Goal: Task Accomplishment & Management: Use online tool/utility

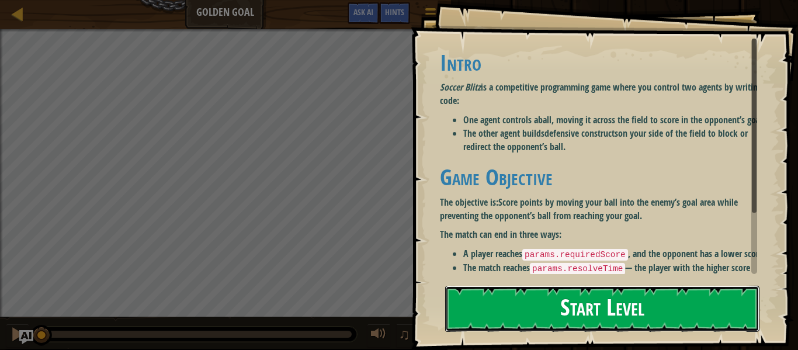
click at [577, 302] on button "Start Level" at bounding box center [602, 309] width 314 height 46
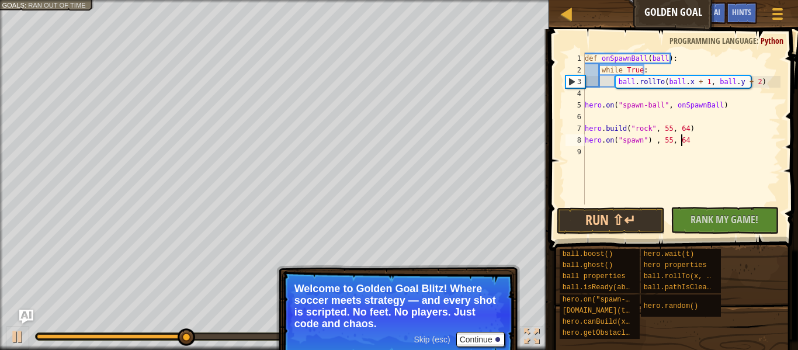
scroll to position [5, 8]
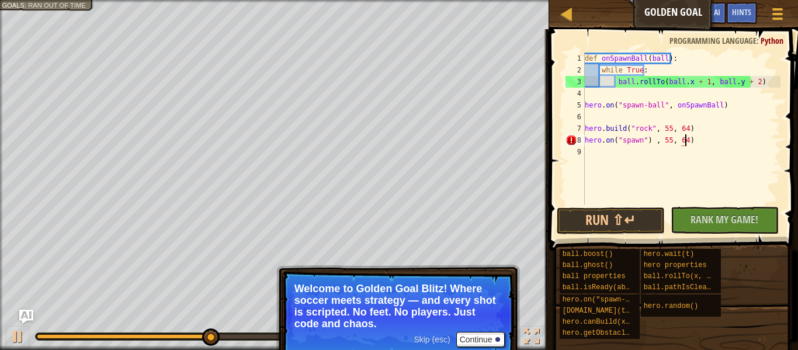
click at [648, 140] on div "def onSpawnBall ( ball ) : while True : ball . rollTo ( ball . x + 1 , ball . y…" at bounding box center [681, 140] width 198 height 175
click at [638, 145] on div "def onSpawnBall ( ball ) : while True : ball . rollTo ( ball . x + 1 , ball . y…" at bounding box center [681, 140] width 198 height 175
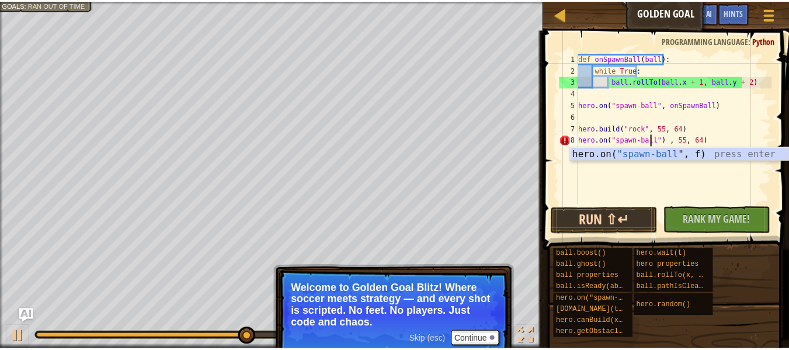
scroll to position [5, 6]
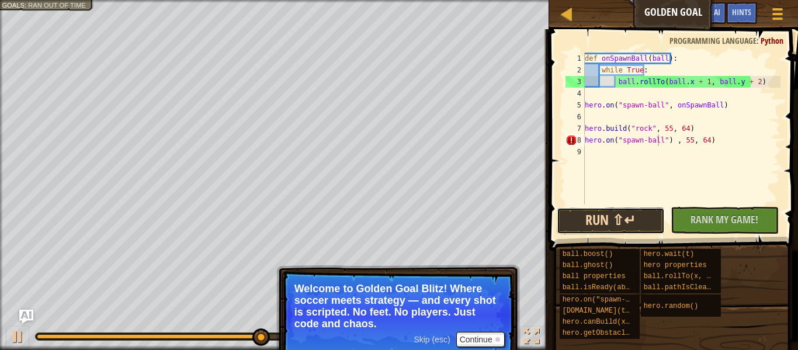
click at [616, 214] on button "Run ⇧↵" at bounding box center [611, 220] width 108 height 27
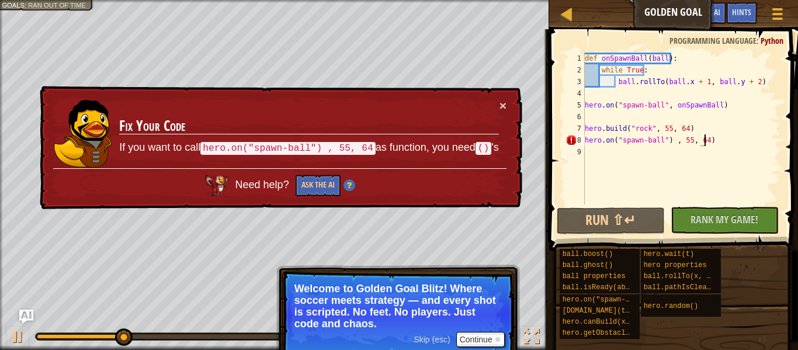
click at [707, 138] on div "def onSpawnBall ( ball ) : while True : ball . rollTo ( ball . x + 1 , ball . y…" at bounding box center [681, 140] width 198 height 175
click at [664, 141] on div "def onSpawnBall ( ball ) : while True : ball . rollTo ( ball . x + 1 , ball . y…" at bounding box center [681, 140] width 198 height 175
type textarea "hero.on("spawn-ball" , 55, 64)"
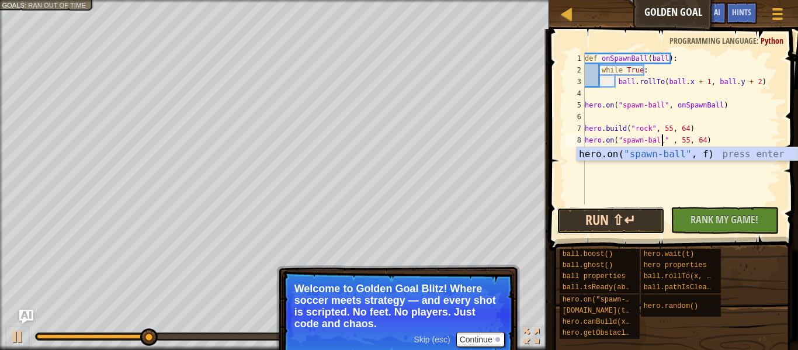
click at [587, 210] on button "Run ⇧↵" at bounding box center [611, 220] width 108 height 27
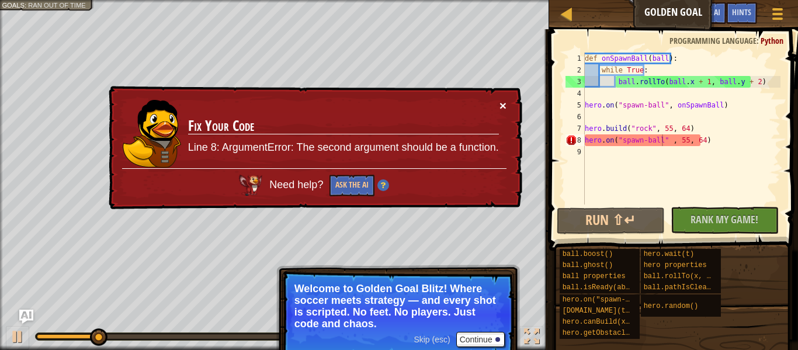
click at [501, 107] on button "×" at bounding box center [502, 105] width 7 height 12
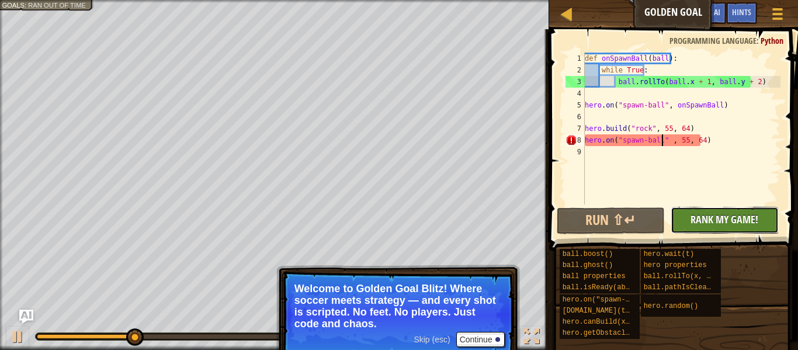
click at [712, 216] on span "Rank My Game!" at bounding box center [724, 219] width 68 height 15
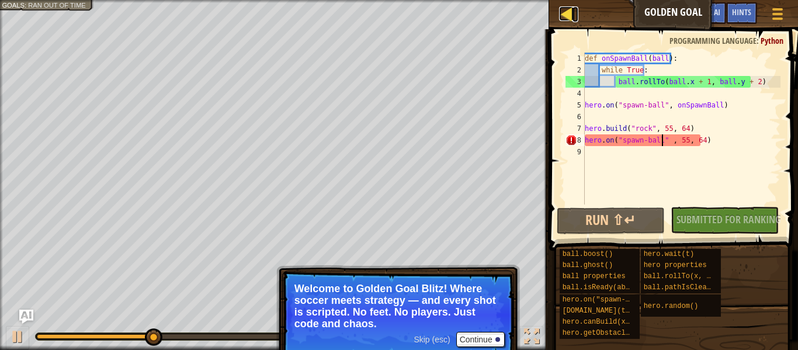
click at [571, 21] on div at bounding box center [566, 13] width 15 height 15
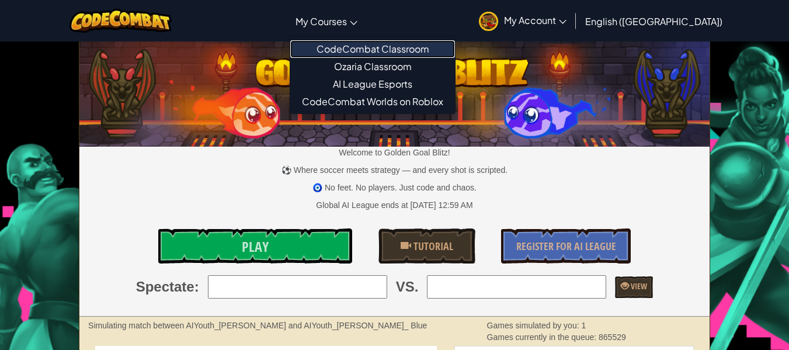
click at [379, 45] on link "CodeCombat Classroom" at bounding box center [372, 49] width 165 height 18
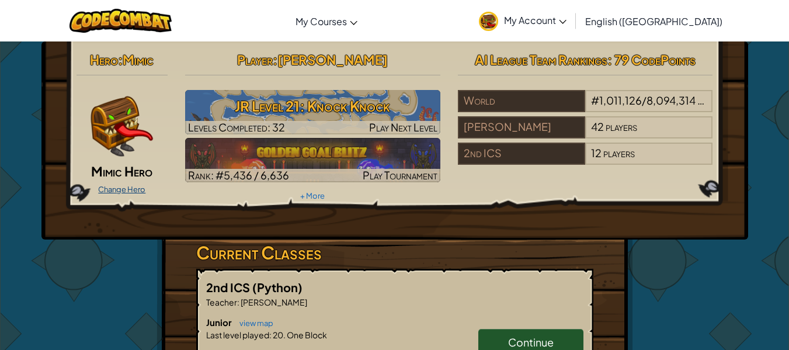
click at [122, 190] on link "Change Hero" at bounding box center [121, 189] width 47 height 9
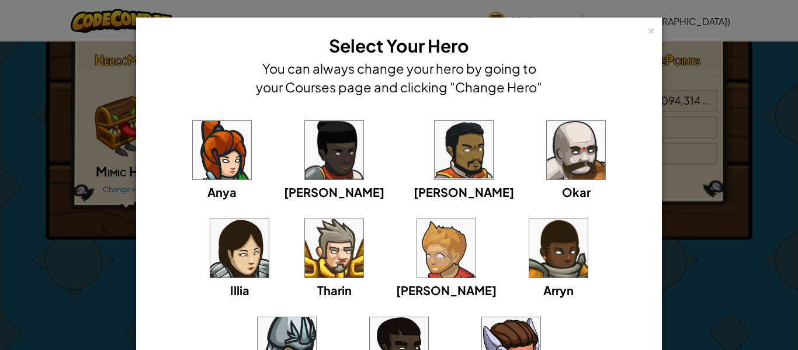
click at [0, 263] on div "× Select Your Hero You can always change your hero by going to your Courses pag…" at bounding box center [399, 175] width 798 height 350
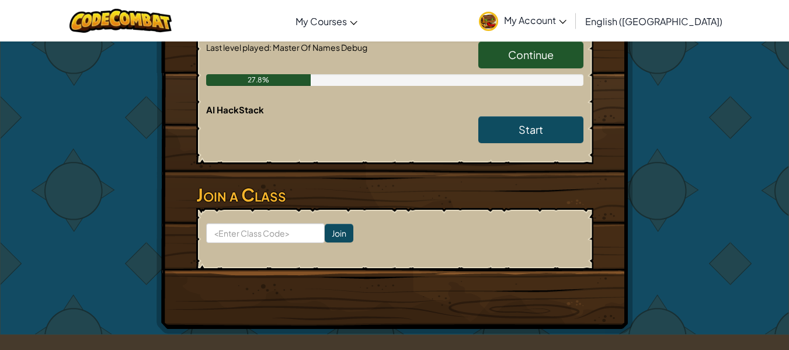
scroll to position [367, 0]
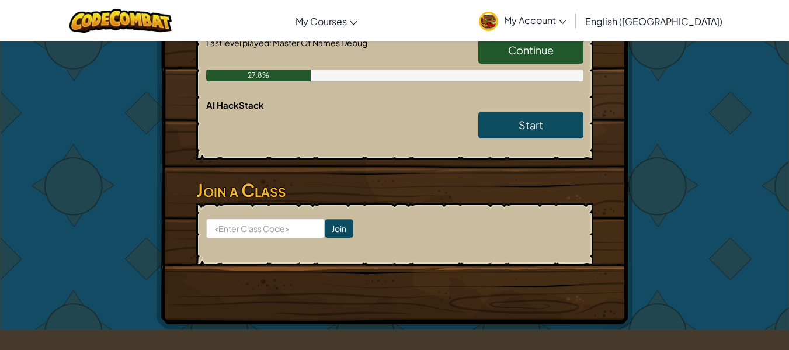
click at [164, 186] on div "Hero : Mimic Mimic Hero Change Hero Player : [PERSON_NAME] Level 21: Knock Knoc…" at bounding box center [395, 2] width 477 height 655
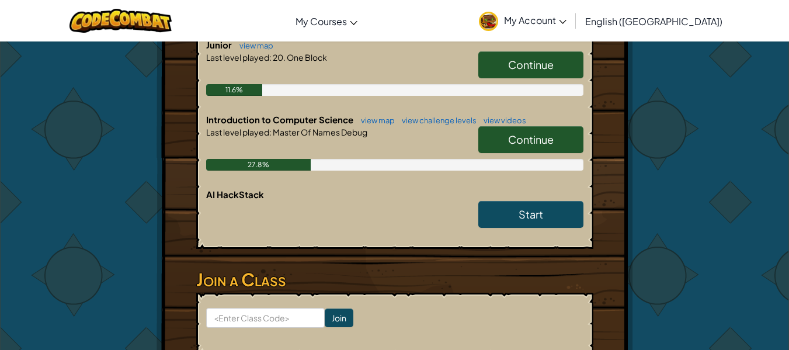
scroll to position [276, 0]
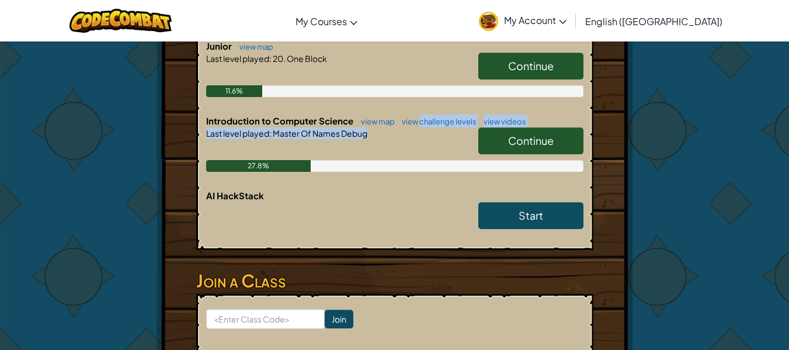
drag, startPoint x: 417, startPoint y: 117, endPoint x: 444, endPoint y: 148, distance: 41.0
click at [444, 148] on div "Introduction to Computer Science view map view challenge levels view videos Con…" at bounding box center [394, 151] width 377 height 75
click at [406, 136] on div "Last level played : Master Of Names Debug" at bounding box center [394, 133] width 377 height 12
drag, startPoint x: 406, startPoint y: 136, endPoint x: 455, endPoint y: 152, distance: 51.7
click at [406, 136] on div "Last level played : Master Of Names Debug" at bounding box center [394, 133] width 377 height 12
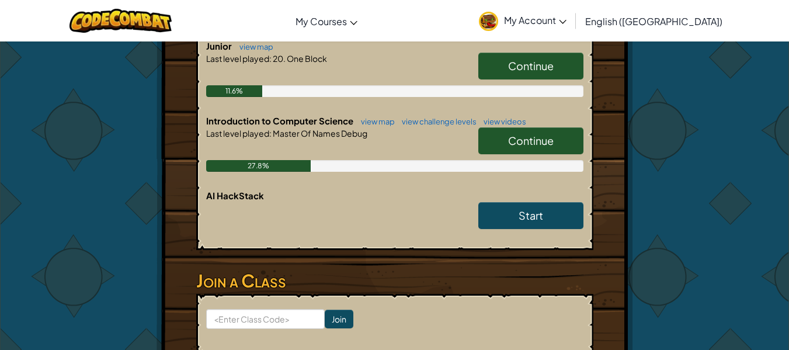
click at [526, 144] on span "Continue" at bounding box center [531, 140] width 46 height 13
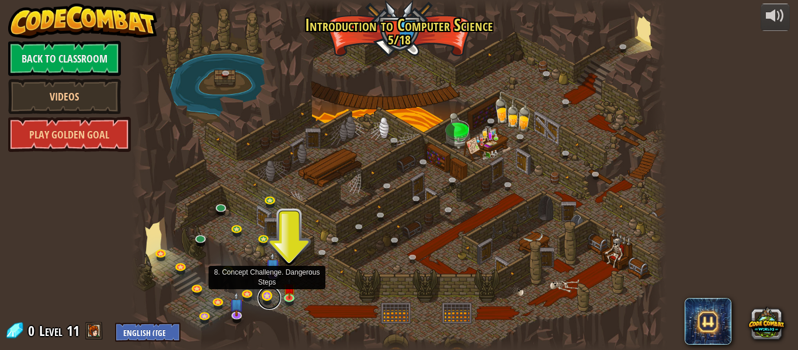
click at [268, 293] on link at bounding box center [269, 297] width 23 height 23
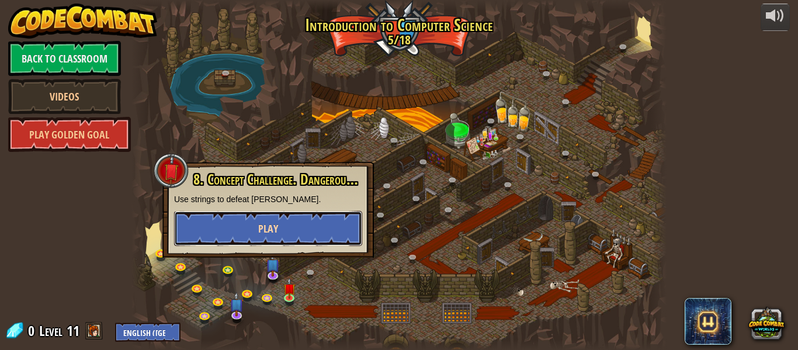
click at [238, 227] on button "Play" at bounding box center [268, 228] width 188 height 35
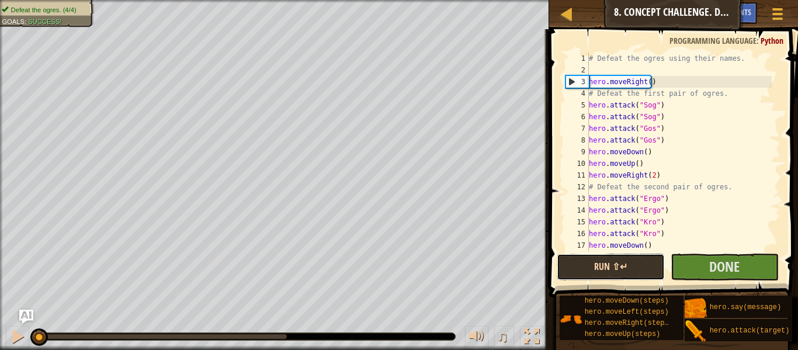
click at [594, 266] on button "Run ⇧↵" at bounding box center [611, 267] width 108 height 27
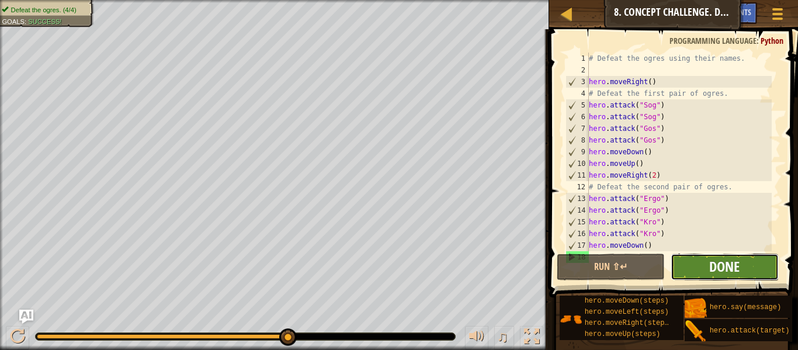
click at [728, 266] on span "Done" at bounding box center [724, 266] width 30 height 19
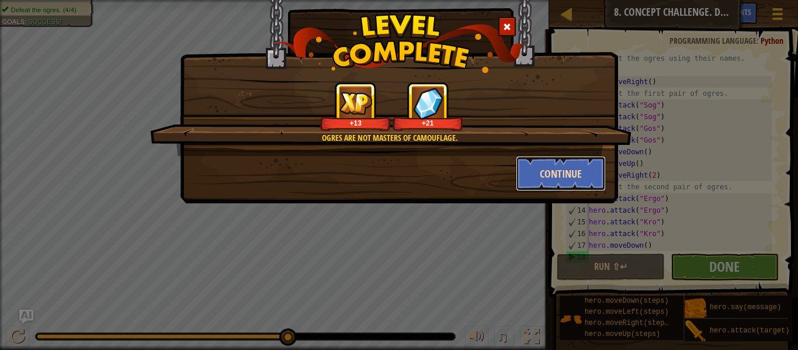
click at [548, 165] on button "Continue" at bounding box center [561, 173] width 91 height 35
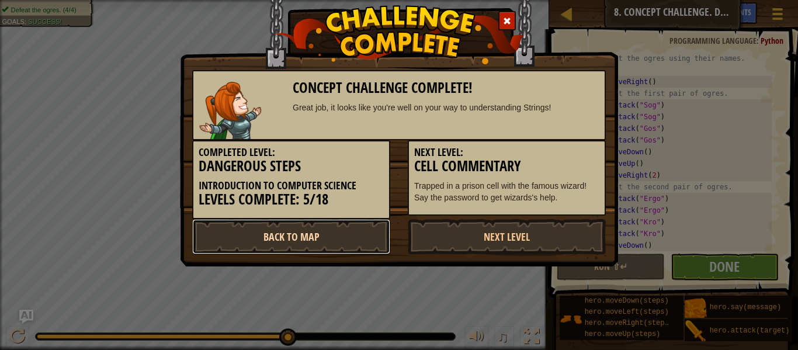
click at [282, 244] on link "Back to Map" at bounding box center [291, 236] width 198 height 35
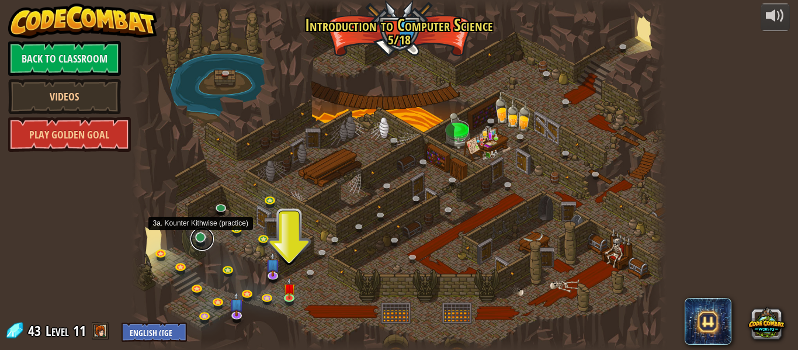
click at [203, 242] on link at bounding box center [201, 238] width 23 height 23
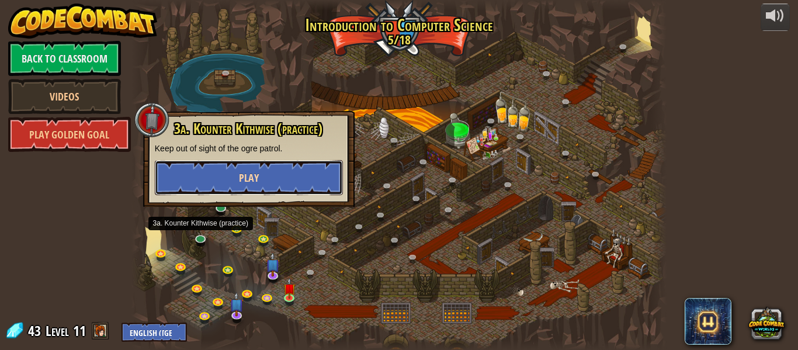
click at [217, 170] on button "Play" at bounding box center [249, 177] width 188 height 35
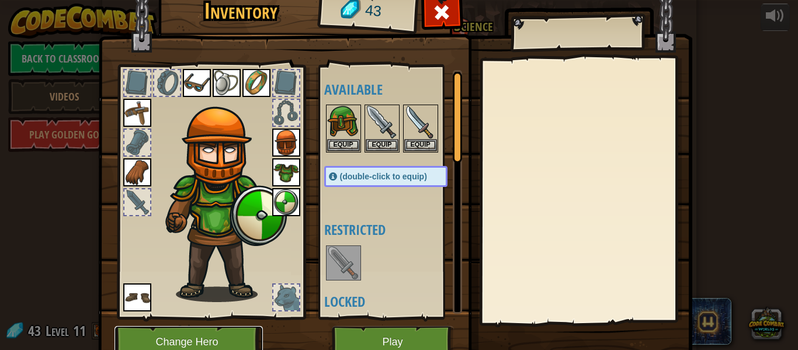
click at [175, 342] on button "Change Hero" at bounding box center [188, 342] width 148 height 32
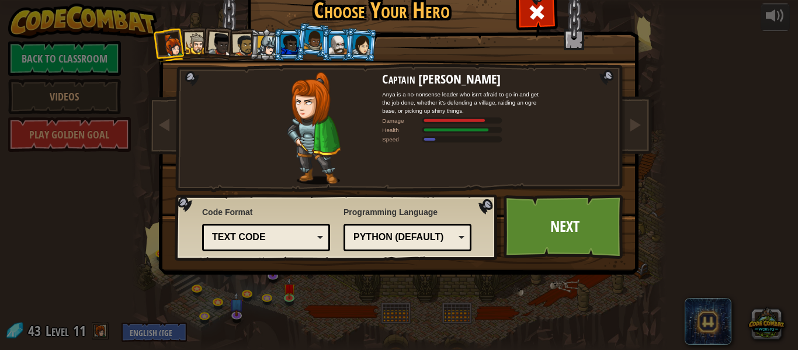
click at [192, 41] on div at bounding box center [197, 44] width 22 height 22
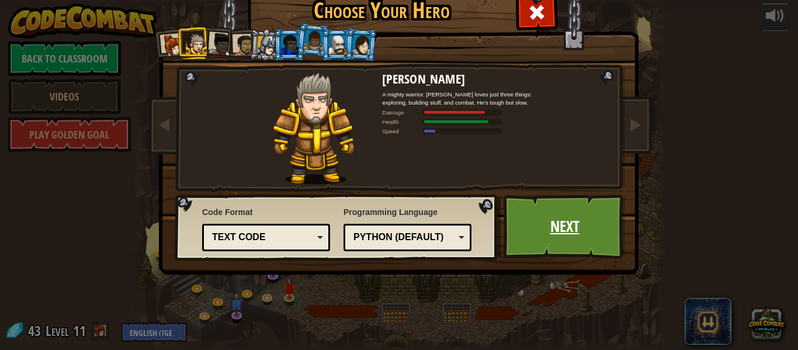
click at [560, 225] on link "Next" at bounding box center [565, 227] width 122 height 64
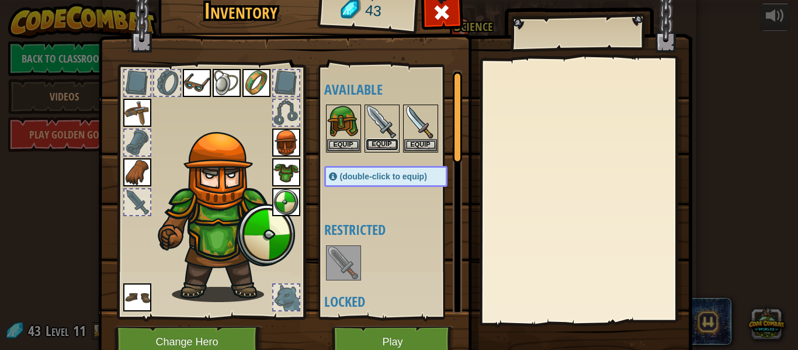
click at [383, 143] on button "Equip" at bounding box center [382, 144] width 33 height 12
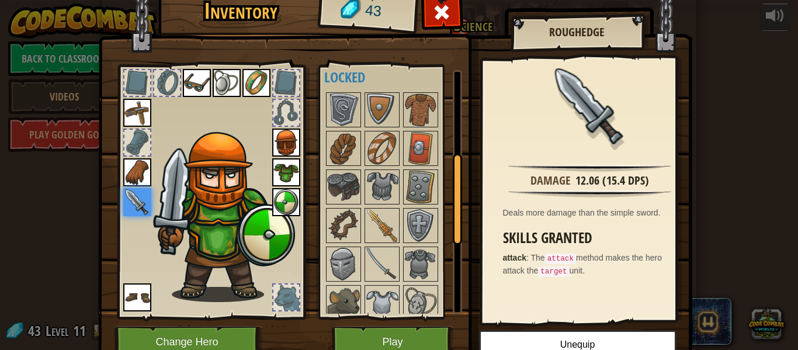
scroll to position [225, 0]
click at [342, 223] on img at bounding box center [343, 225] width 33 height 33
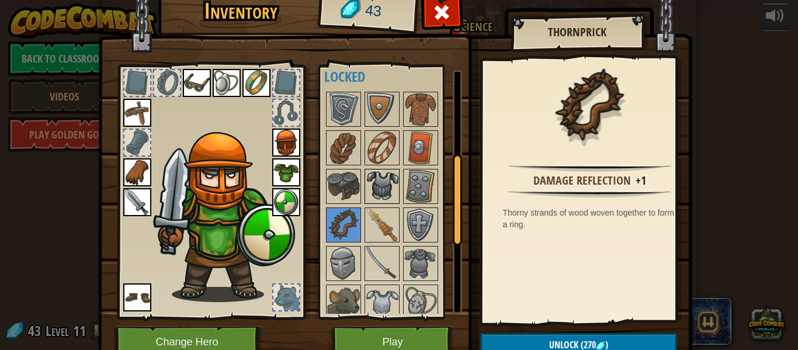
click at [369, 185] on img at bounding box center [382, 186] width 33 height 33
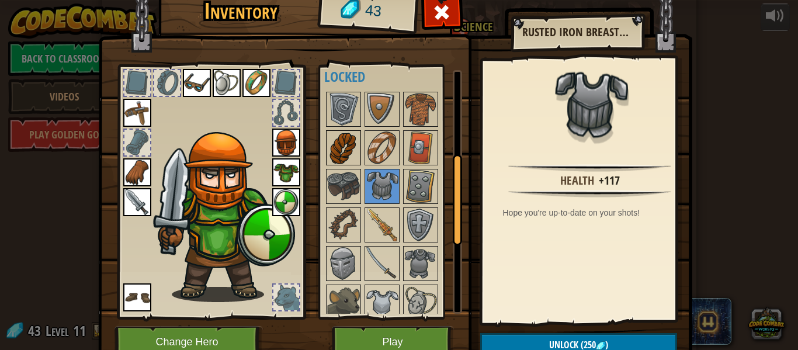
click at [344, 148] on img at bounding box center [343, 147] width 33 height 33
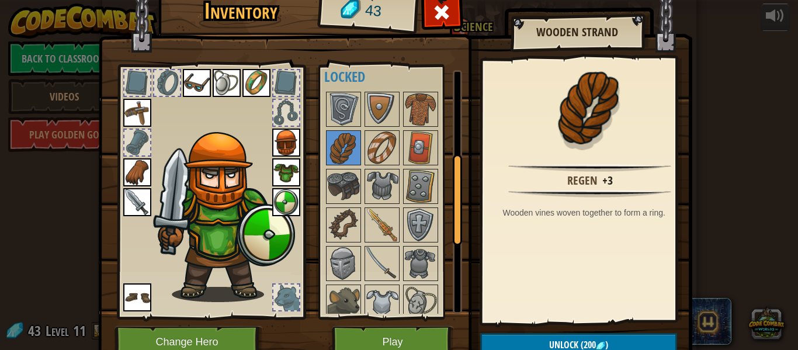
click at [387, 244] on div at bounding box center [397, 302] width 147 height 424
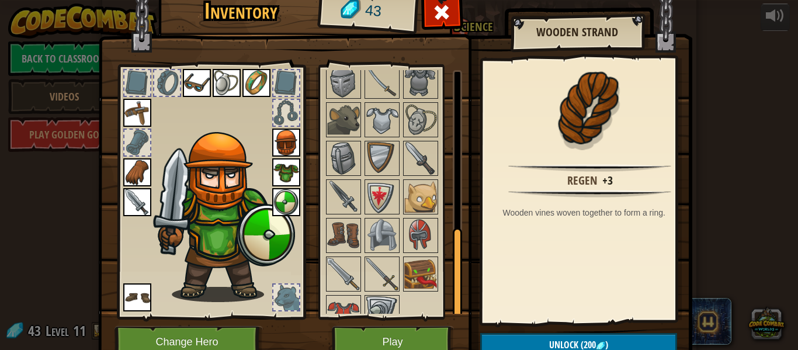
scroll to position [425, 0]
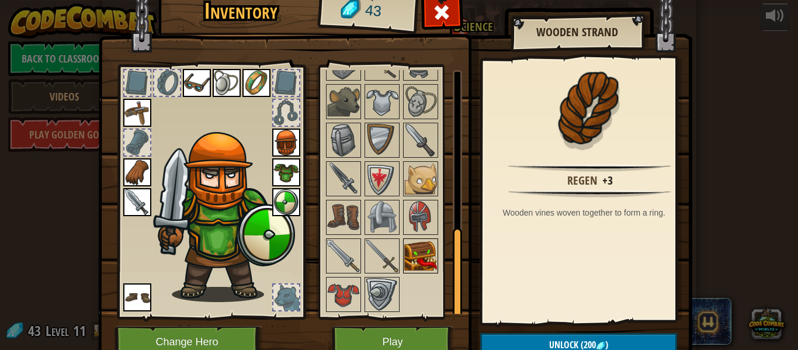
click at [408, 255] on img at bounding box center [420, 255] width 33 height 33
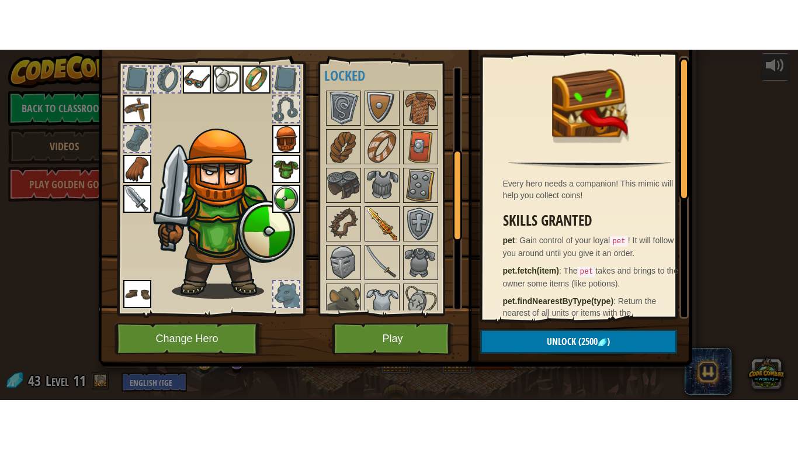
scroll to position [222, 0]
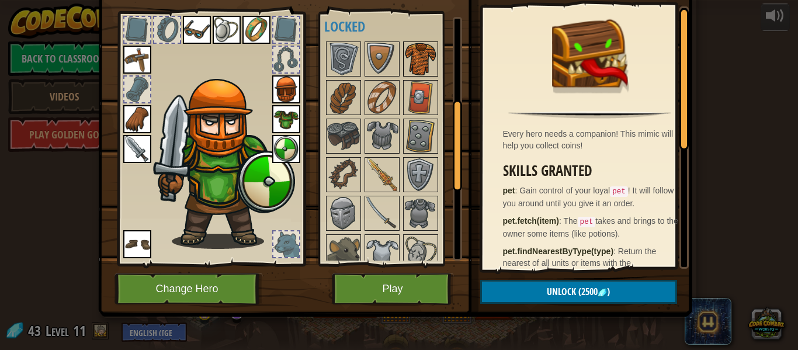
click at [415, 60] on img at bounding box center [420, 59] width 33 height 33
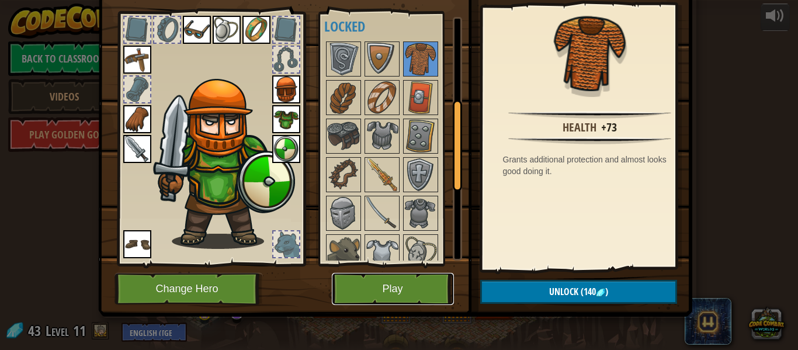
click at [381, 280] on button "Play" at bounding box center [393, 289] width 122 height 32
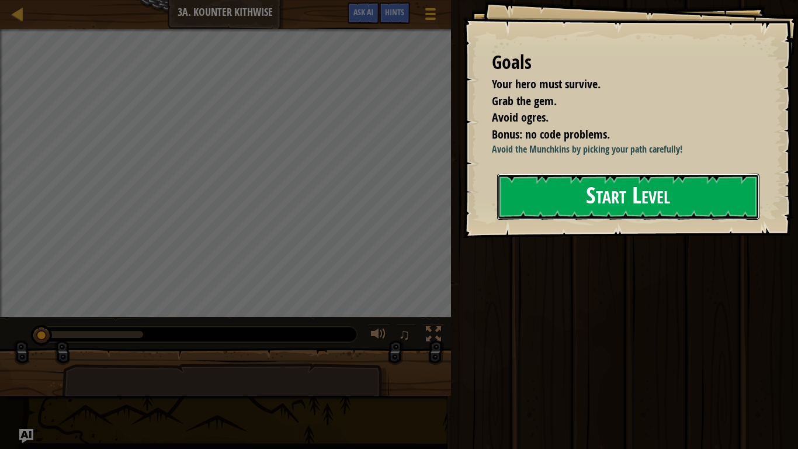
click at [563, 200] on button "Start Level" at bounding box center [628, 196] width 262 height 46
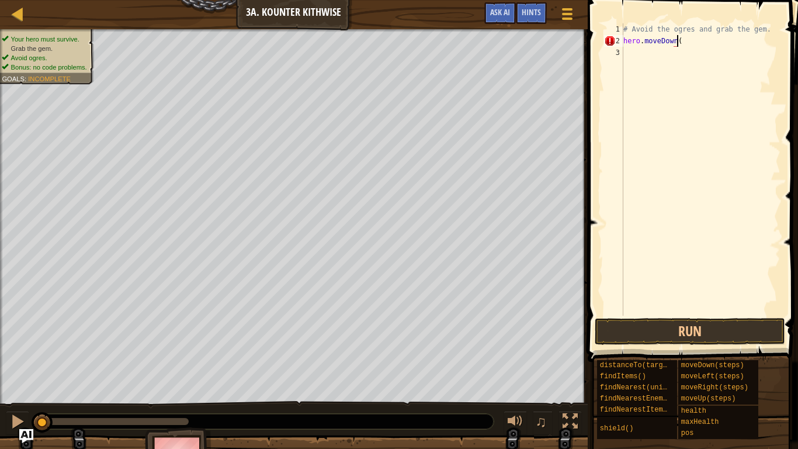
scroll to position [5, 4]
type textarea "hero.moveDown(2)"
type textarea "hero.attack("Org")"
click at [630, 331] on button "Run" at bounding box center [690, 331] width 190 height 27
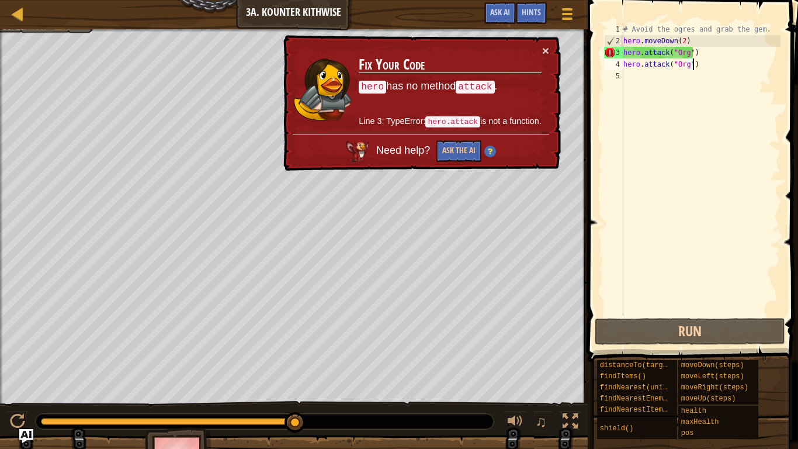
click at [713, 51] on div "# Avoid the ogres and grab the gem. hero . moveDown ( 2 ) hero . attack ( "Org"…" at bounding box center [700, 180] width 159 height 315
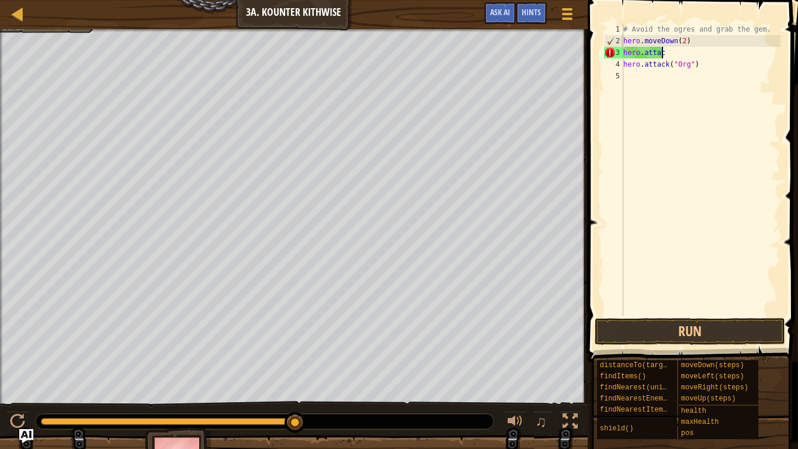
scroll to position [5, 0]
type textarea "h"
type textarea "hero.moveDown(2)"
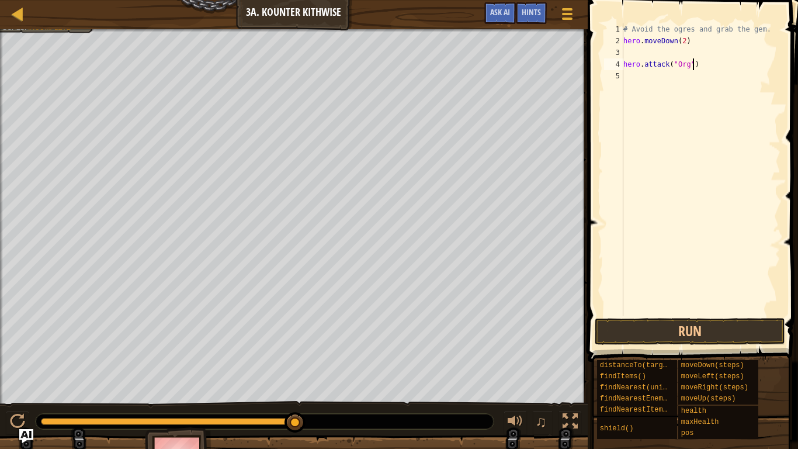
click at [699, 70] on div "# Avoid the ogres and grab the gem. hero . moveDown ( 2 ) hero . attack ( "Org"…" at bounding box center [700, 180] width 159 height 315
type textarea "h"
click at [659, 324] on button "Run" at bounding box center [690, 331] width 190 height 27
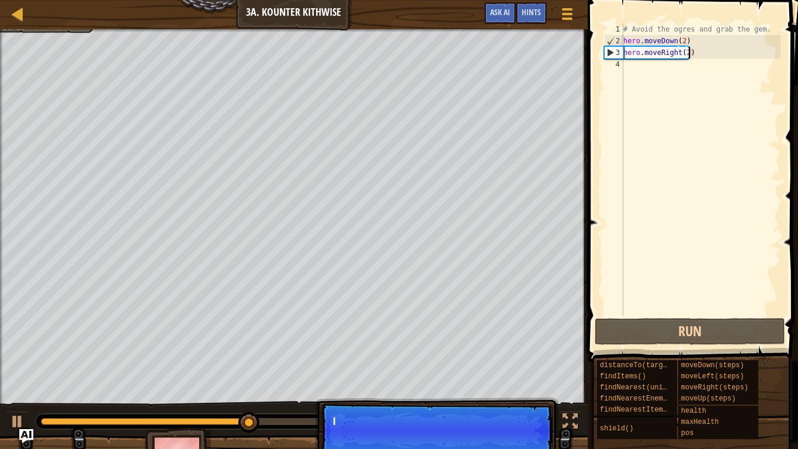
click at [717, 57] on div "# Avoid the ogres and grab the gem. hero . moveDown ( 2 ) hero . moveRight ( 2 )" at bounding box center [700, 180] width 159 height 315
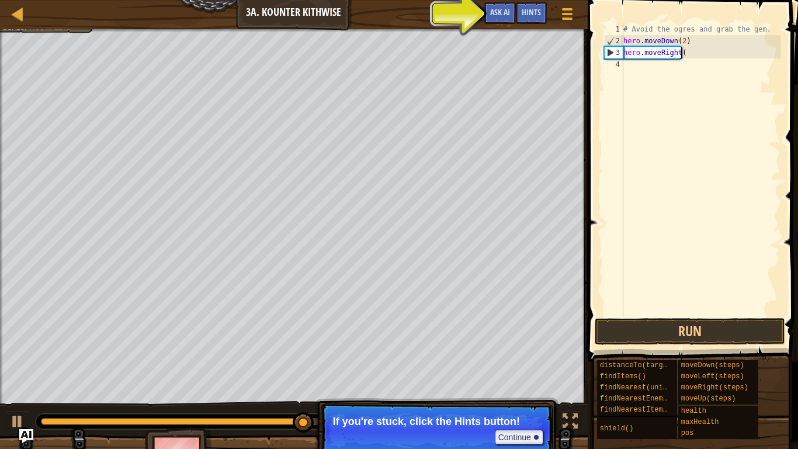
scroll to position [5, 4]
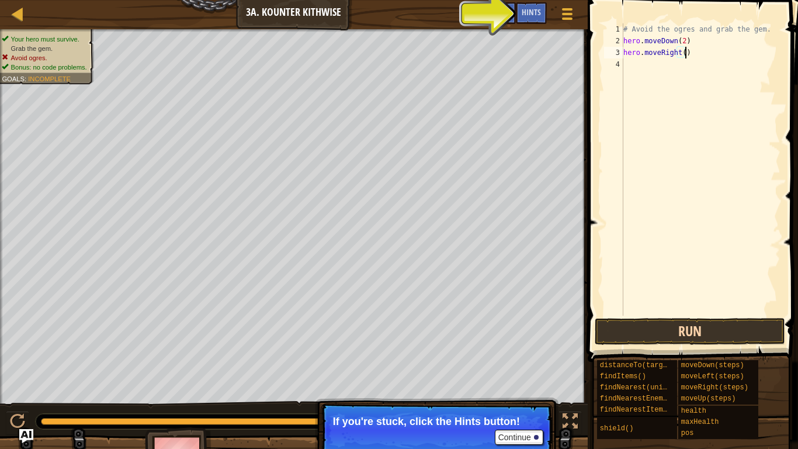
type textarea "hero.moveRight()"
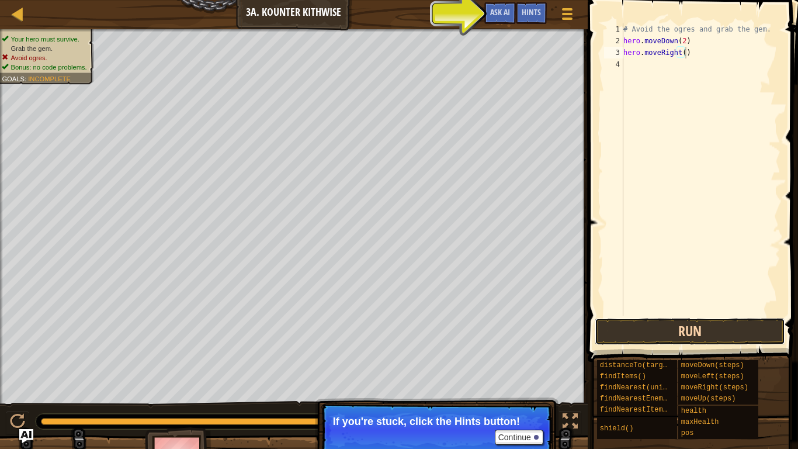
click at [671, 329] on button "Run" at bounding box center [690, 331] width 190 height 27
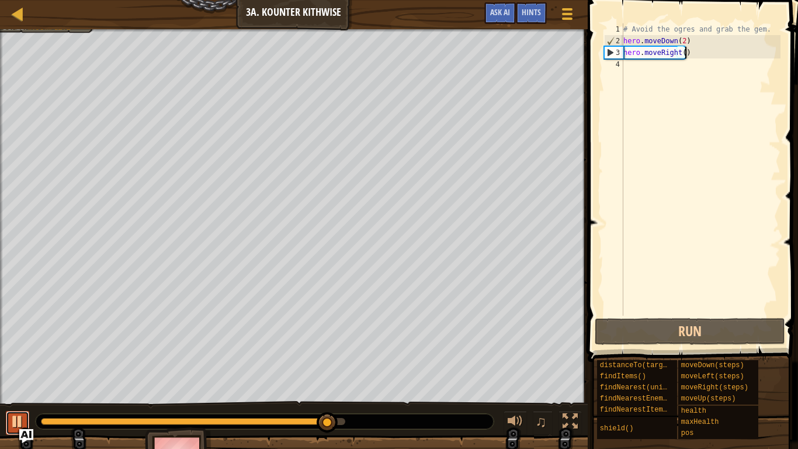
click at [16, 349] on div at bounding box center [17, 421] width 15 height 15
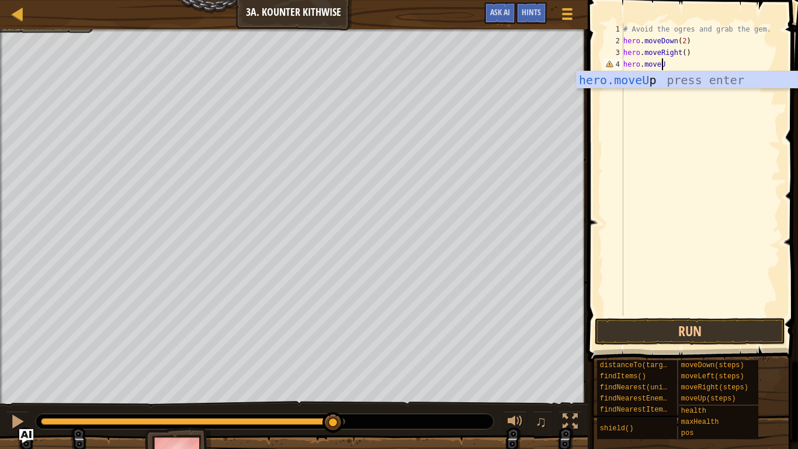
scroll to position [5, 3]
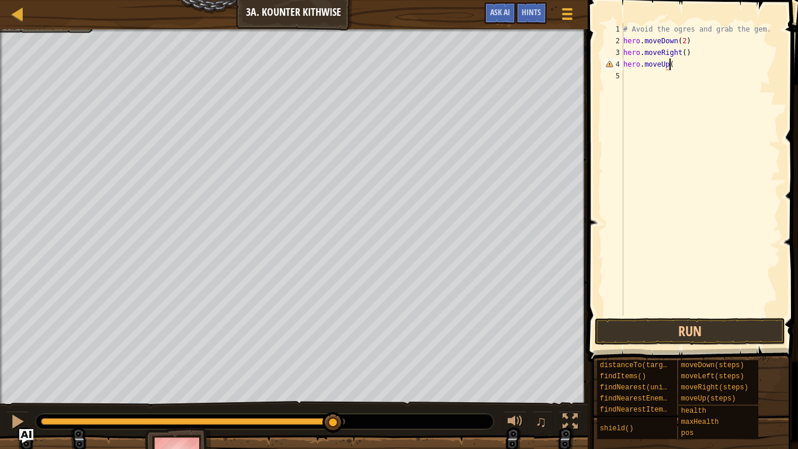
type textarea "hero.moveUp()"
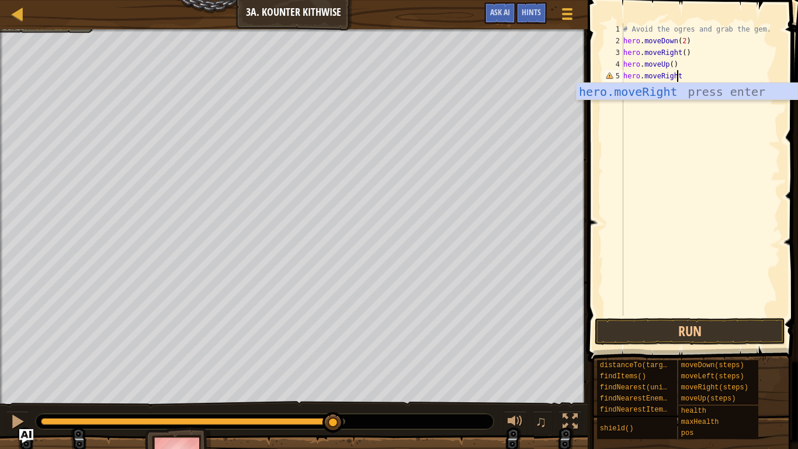
scroll to position [5, 4]
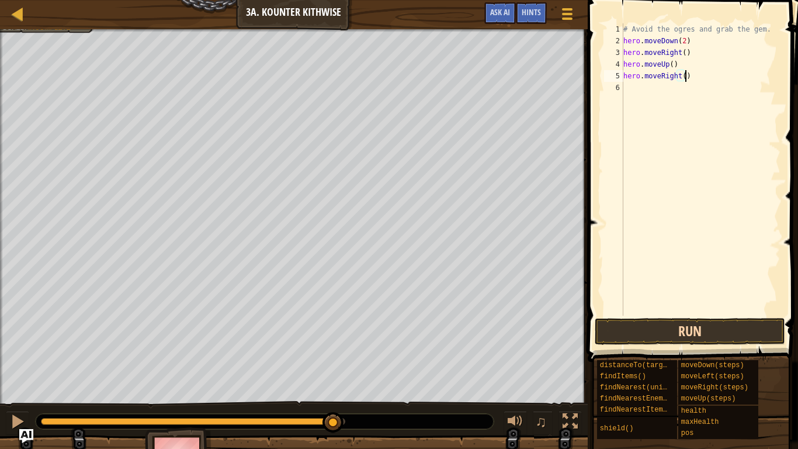
type textarea "hero.moveRight()"
click at [603, 320] on button "Run" at bounding box center [690, 331] width 190 height 27
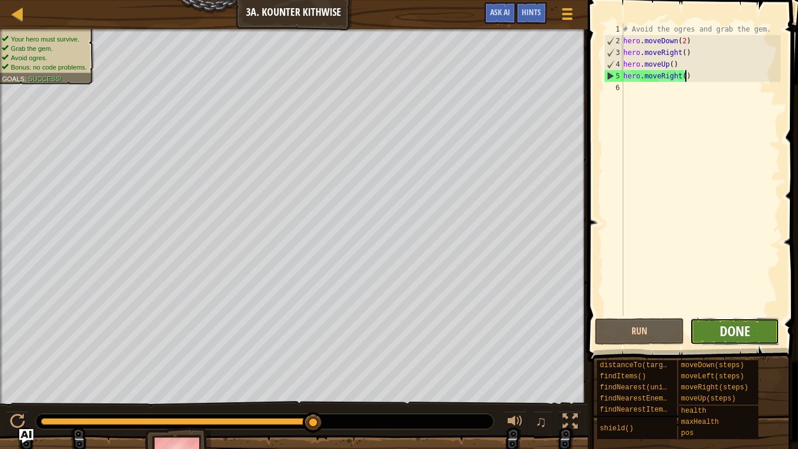
click at [735, 326] on span "Done" at bounding box center [735, 330] width 30 height 19
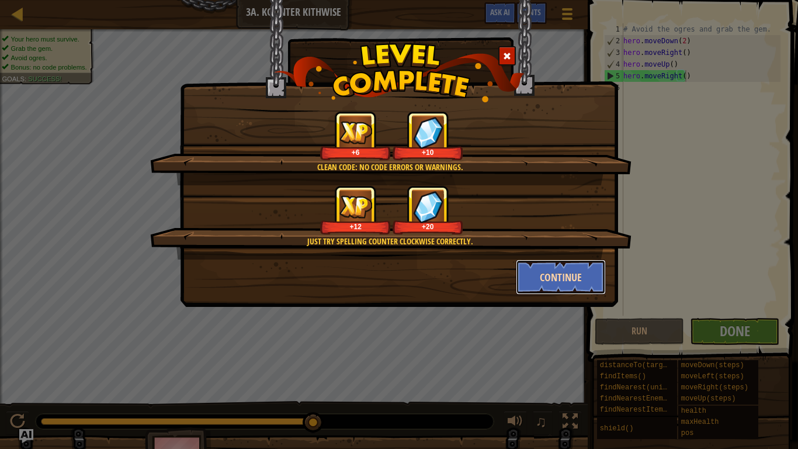
click at [552, 275] on button "Continue" at bounding box center [561, 276] width 91 height 35
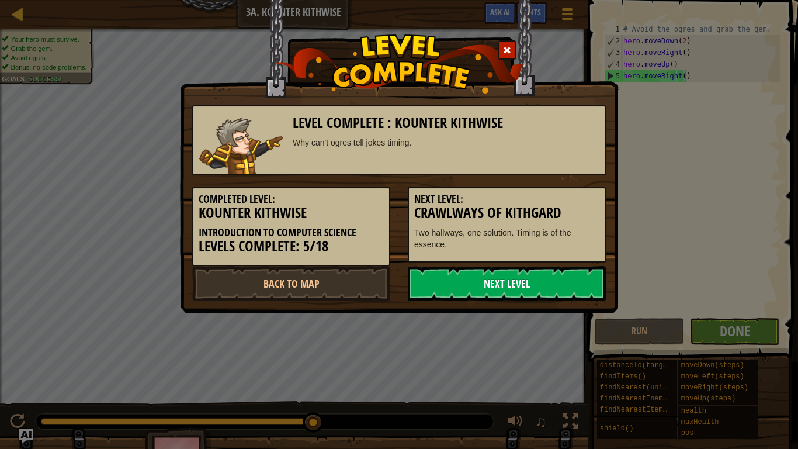
click at [442, 281] on link "Next Level" at bounding box center [507, 283] width 198 height 35
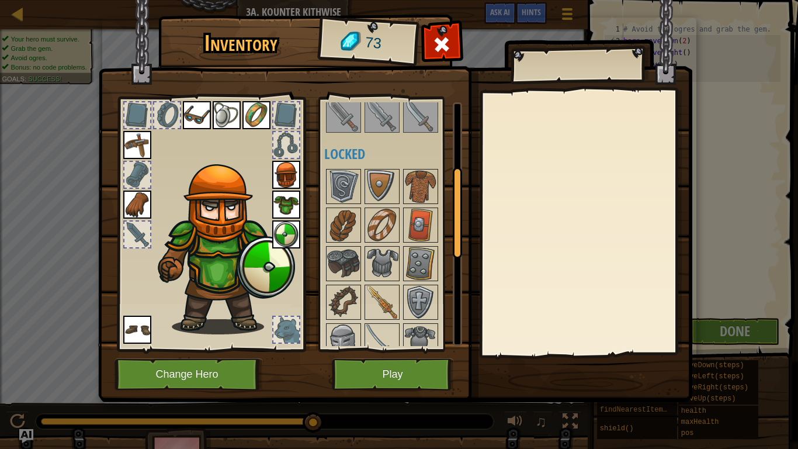
scroll to position [186, 0]
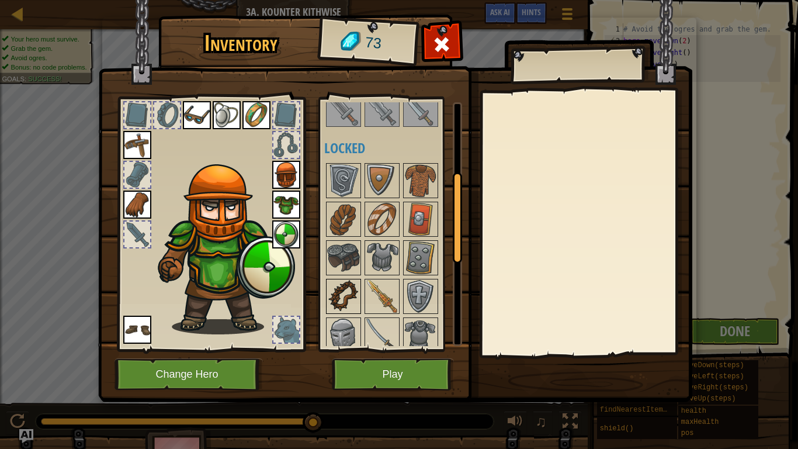
click at [352, 290] on img at bounding box center [343, 296] width 33 height 33
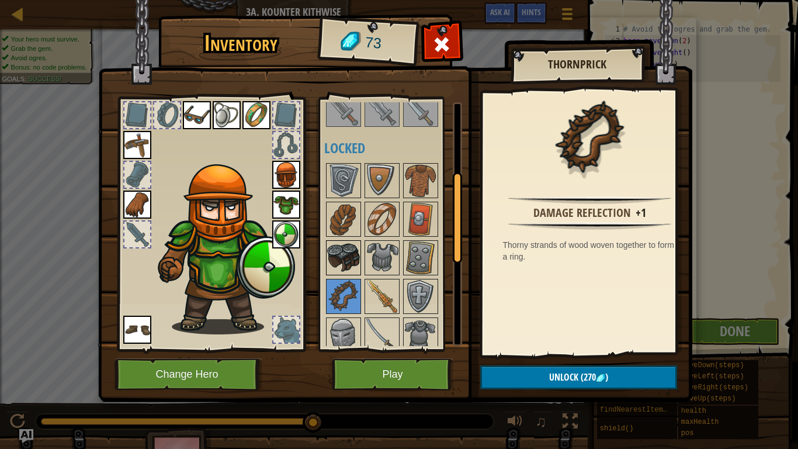
click at [343, 257] on img at bounding box center [343, 257] width 33 height 33
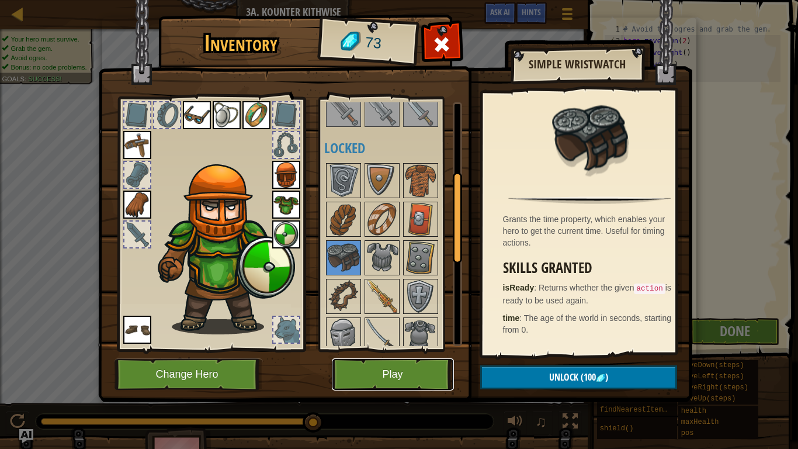
click at [388, 349] on button "Play" at bounding box center [393, 374] width 122 height 32
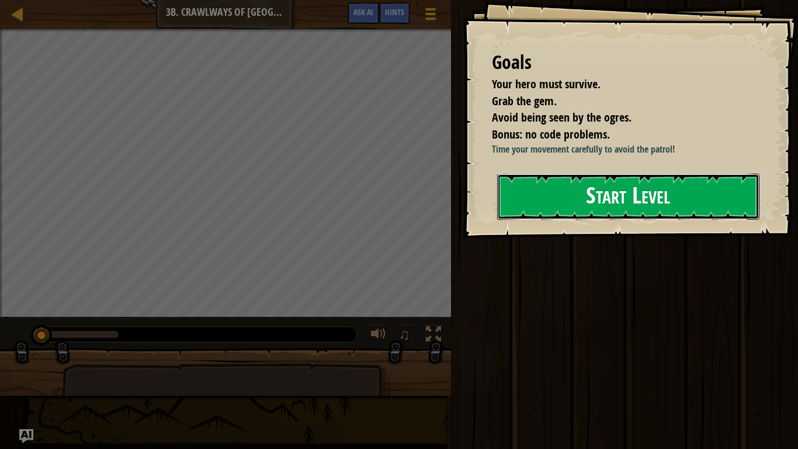
click at [530, 203] on button "Start Level" at bounding box center [628, 196] width 262 height 46
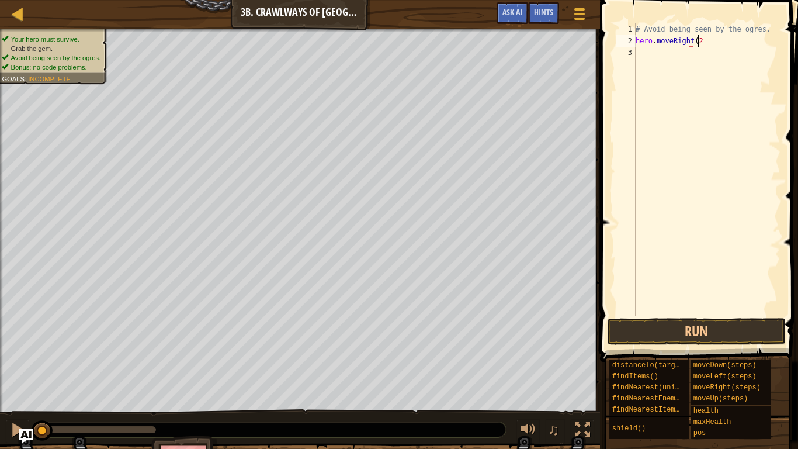
scroll to position [5, 5]
type textarea "hero.moveRight(2)"
click at [655, 333] on button "Run" at bounding box center [696, 331] width 178 height 27
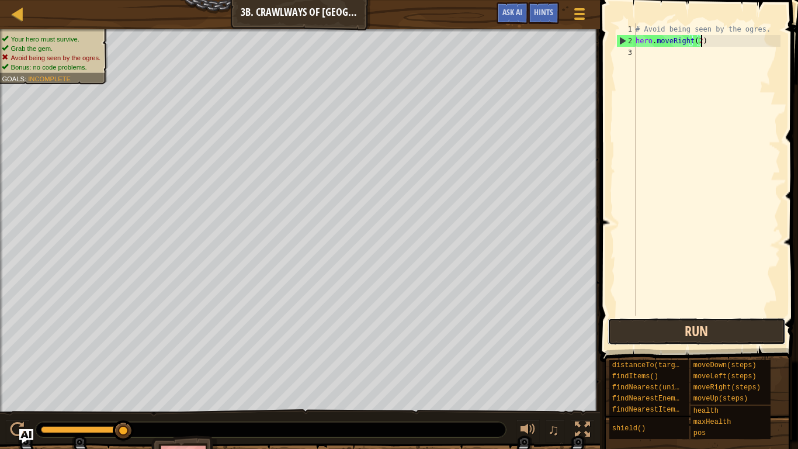
click at [637, 328] on button "Run" at bounding box center [696, 331] width 178 height 27
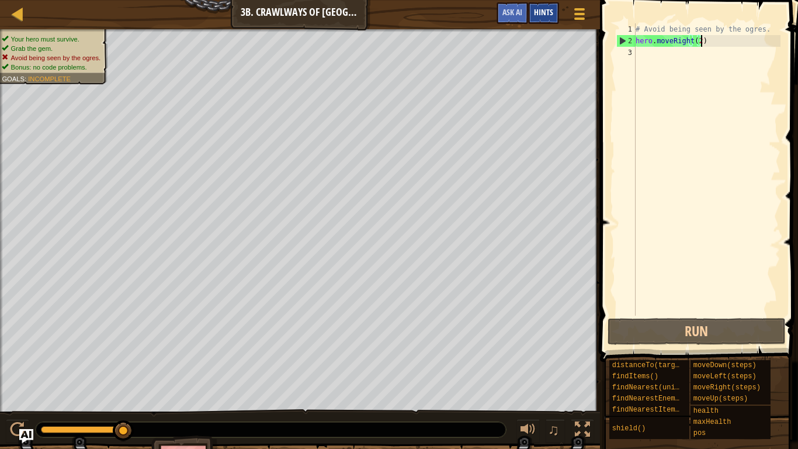
click at [537, 10] on span "Hints" at bounding box center [543, 11] width 19 height 11
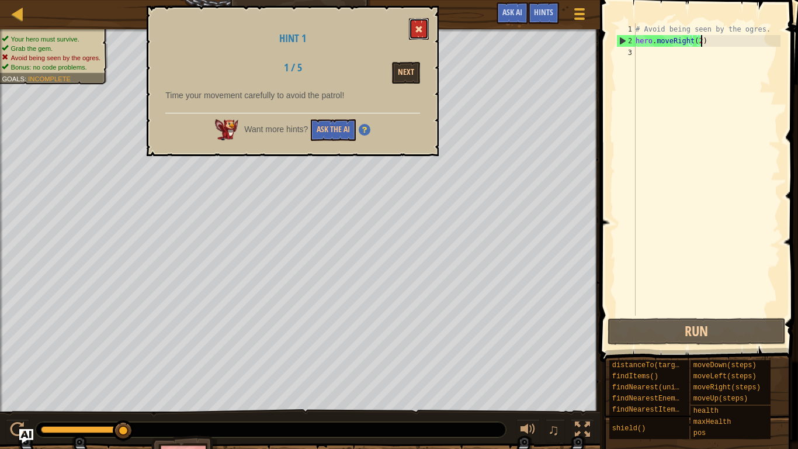
click at [419, 34] on button at bounding box center [419, 29] width 20 height 22
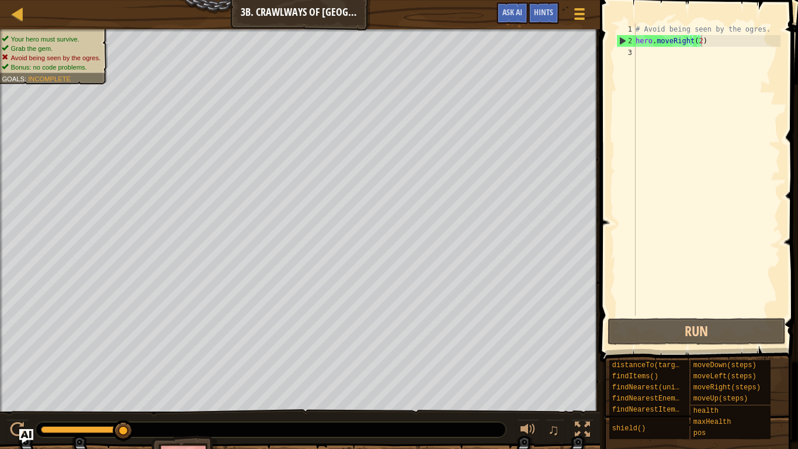
scroll to position [5, 0]
click at [731, 52] on div "# Avoid being seen by the ogres. hero . moveRight ( 2 )" at bounding box center [706, 180] width 147 height 315
click at [727, 48] on div "# Avoid being seen by the ogres. hero . moveRight ( 2 )" at bounding box center [706, 180] width 147 height 315
click at [720, 46] on div "# Avoid being seen by the ogres. hero . moveRight ( 2 )" at bounding box center [706, 180] width 147 height 315
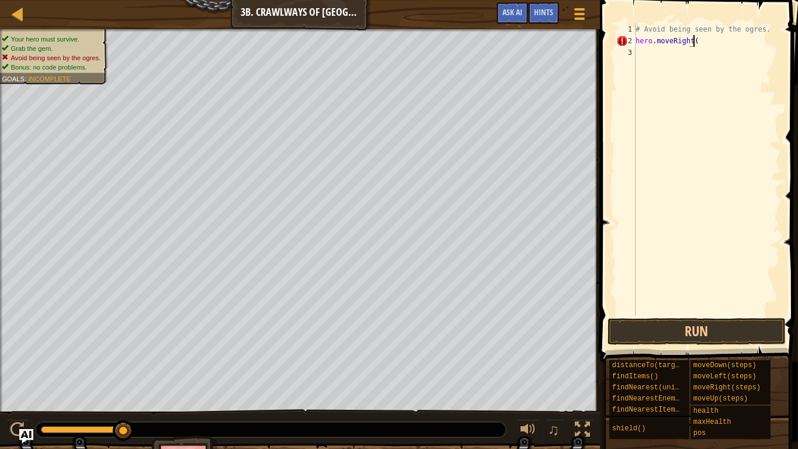
type textarea "hero.moveRight()"
click at [688, 327] on button "Run" at bounding box center [696, 331] width 178 height 27
type textarea "h"
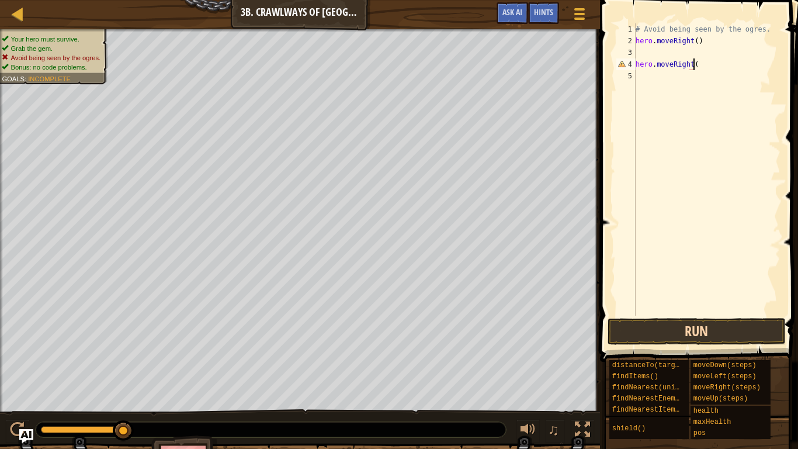
scroll to position [5, 5]
type textarea "hero.moveRight()"
click at [709, 331] on button "Run" at bounding box center [696, 331] width 178 height 27
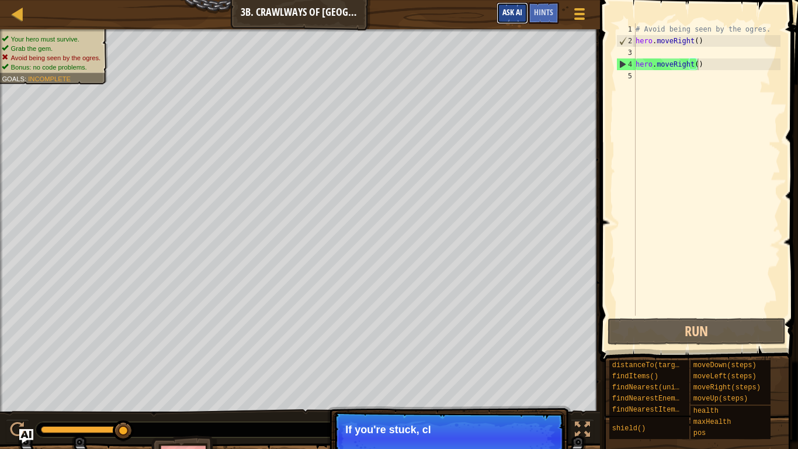
click at [506, 10] on span "Ask AI" at bounding box center [512, 11] width 20 height 11
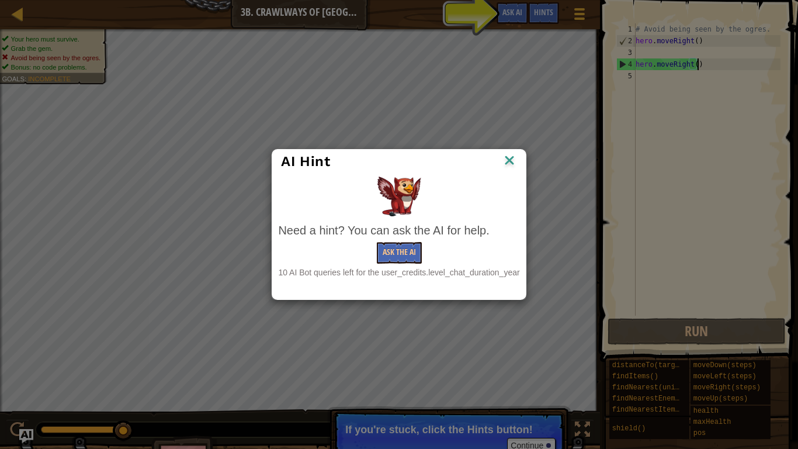
click at [514, 159] on img at bounding box center [509, 161] width 15 height 18
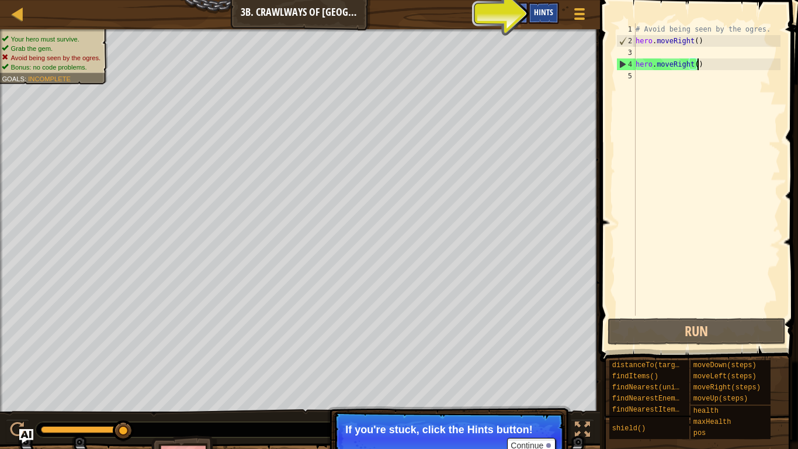
click at [547, 12] on span "Hints" at bounding box center [543, 11] width 19 height 11
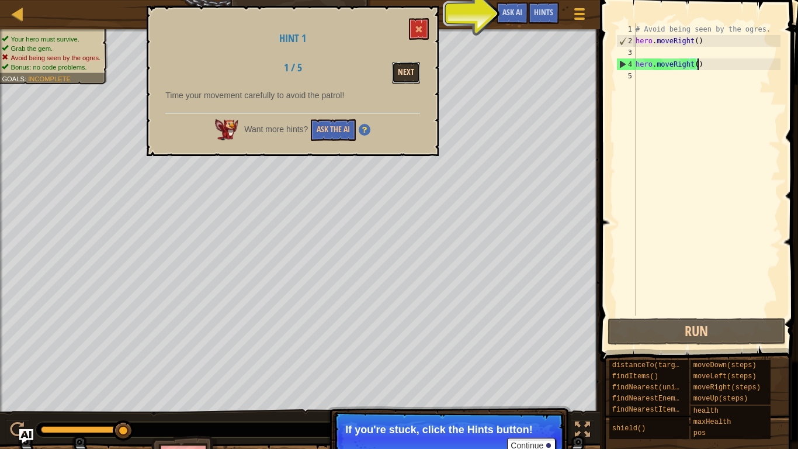
click at [411, 72] on button "Next" at bounding box center [406, 73] width 28 height 22
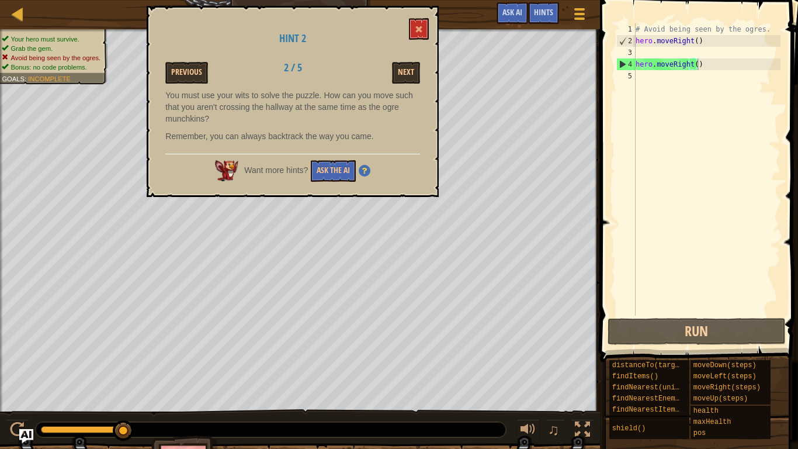
drag, startPoint x: 426, startPoint y: 23, endPoint x: 658, endPoint y: 86, distance: 240.5
click at [658, 86] on div "# Avoid being seen by the ogres. hero . moveRight ( ) hero . moveRight ( )" at bounding box center [706, 180] width 147 height 315
click at [415, 29] on button at bounding box center [419, 29] width 20 height 22
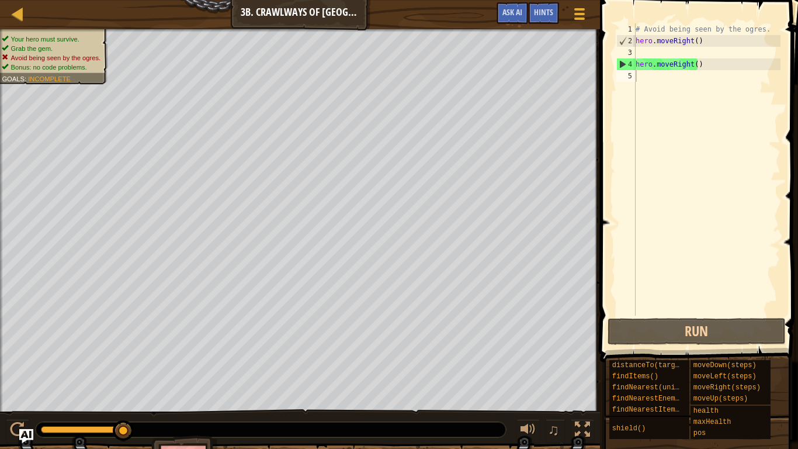
click at [716, 70] on div "# Avoid being seen by the ogres. hero . moveRight ( ) hero . moveRight ( )" at bounding box center [706, 180] width 147 height 315
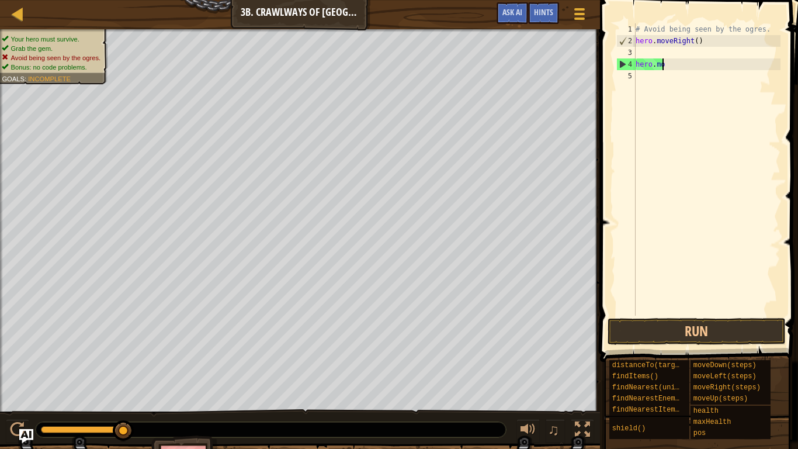
type textarea "h"
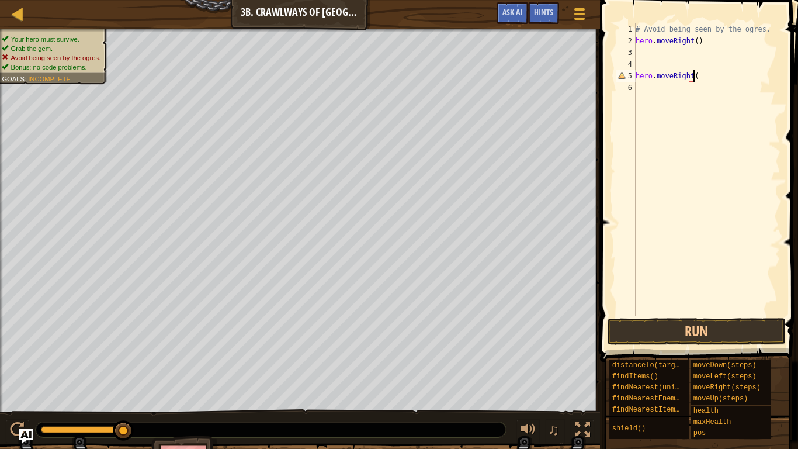
scroll to position [5, 5]
click at [659, 327] on button "Run" at bounding box center [696, 331] width 178 height 27
type textarea "h"
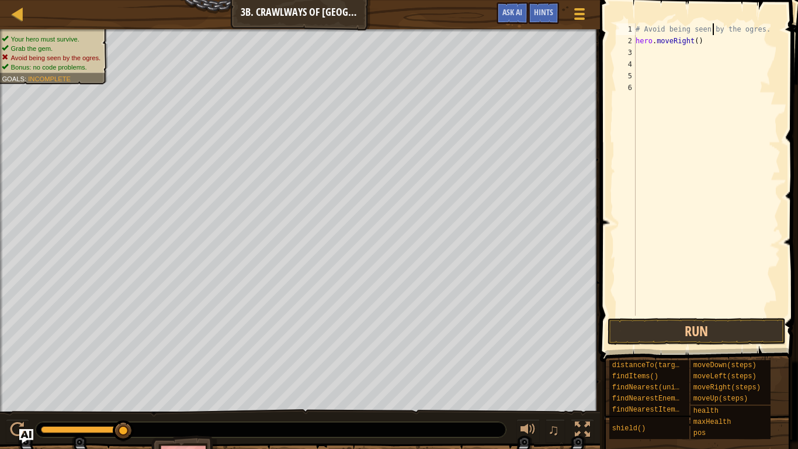
click at [711, 34] on div "# Avoid being seen by the ogres. hero . moveRight ( )" at bounding box center [706, 180] width 147 height 315
click at [710, 41] on div "# Avoid being seen by the ogres. hero . moveRight ( )" at bounding box center [706, 180] width 147 height 315
type textarea "h"
type textarea "hero.moveRight()"
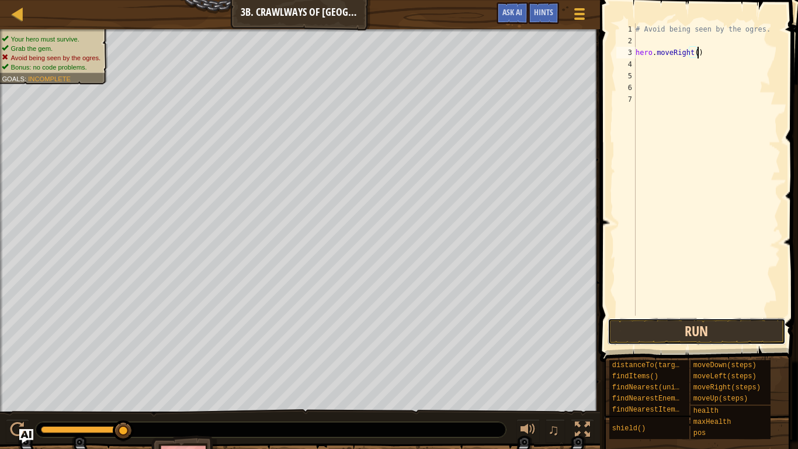
click at [695, 326] on button "Run" at bounding box center [696, 331] width 178 height 27
click at [636, 328] on button "Run" at bounding box center [696, 331] width 178 height 27
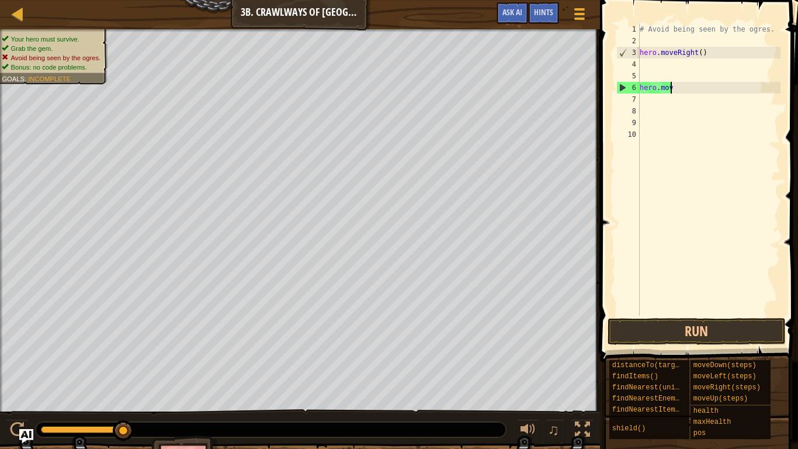
scroll to position [5, 0]
type textarea "h"
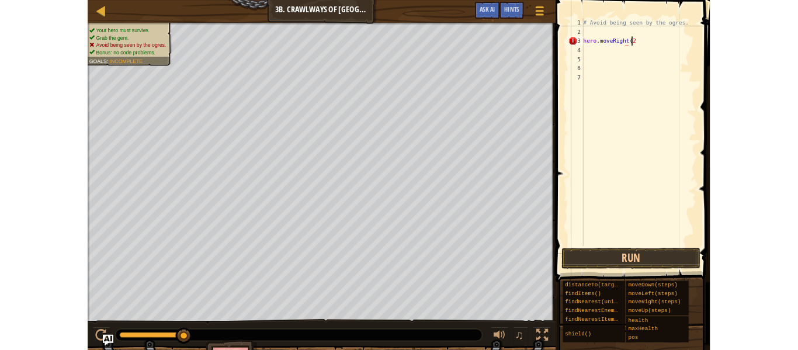
scroll to position [5, 5]
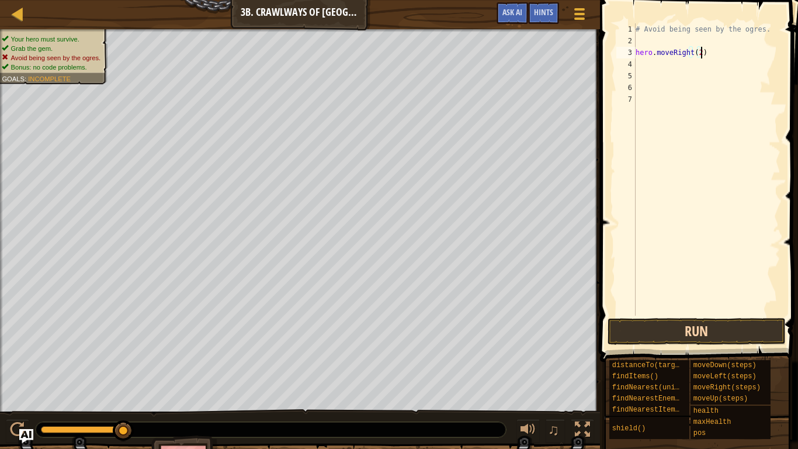
type textarea "hero.moveRight(2)"
click at [663, 329] on button "Run" at bounding box center [696, 331] width 178 height 27
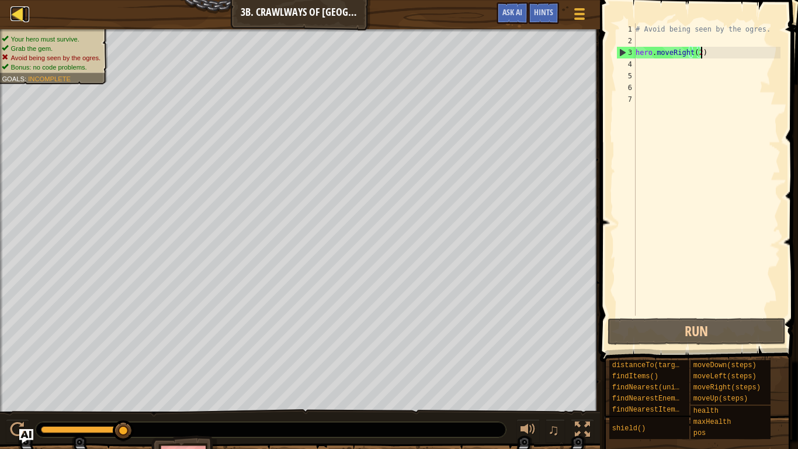
click at [17, 10] on div at bounding box center [18, 13] width 15 height 15
